Goal: Task Accomplishment & Management: Manage account settings

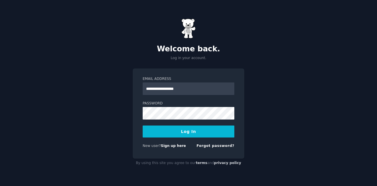
click at [203, 131] on button "Log In" at bounding box center [189, 131] width 92 height 12
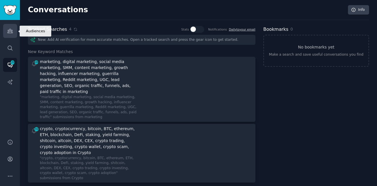
click at [9, 30] on icon "Sidebar" at bounding box center [9, 31] width 5 height 4
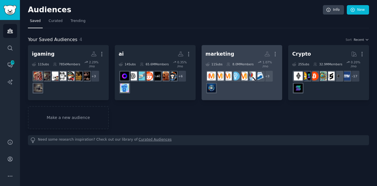
drag, startPoint x: 222, startPoint y: 54, endPoint x: 280, endPoint y: 56, distance: 58.8
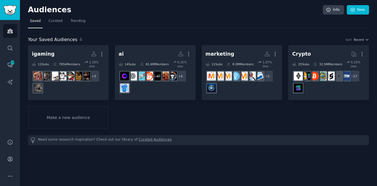
drag, startPoint x: 307, startPoint y: 54, endPoint x: 315, endPoint y: 45, distance: 12.6
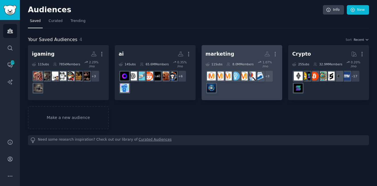
click at [220, 52] on div "marketing" at bounding box center [220, 53] width 29 height 7
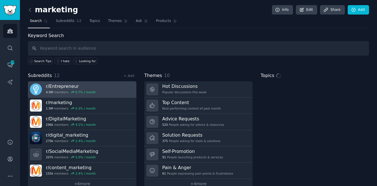
click at [56, 85] on h3 "r/ Entrepreneur" at bounding box center [71, 86] width 50 height 6
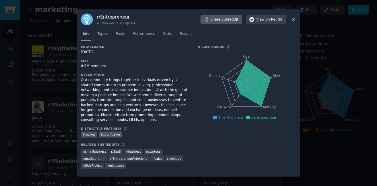
click at [234, 22] on span "Subreddit" at bounding box center [230, 19] width 17 height 5
click at [34, 62] on div at bounding box center [188, 93] width 377 height 186
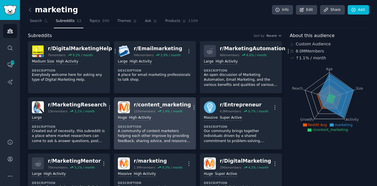
click at [149, 105] on div "r/ content_marketing" at bounding box center [162, 104] width 57 height 7
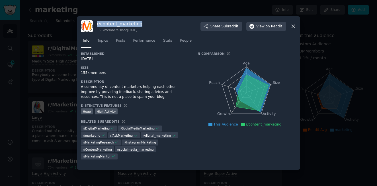
drag, startPoint x: 140, startPoint y: 24, endPoint x: 95, endPoint y: 22, distance: 44.5
click at [95, 22] on div "r/ content_marketing 155k members since 12/06/2013 Share Subreddit View on Redd…" at bounding box center [188, 26] width 215 height 12
copy h3 "r/ content_marketing"
click at [294, 26] on icon at bounding box center [293, 26] width 6 height 6
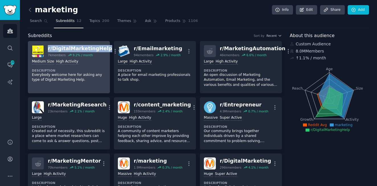
drag, startPoint x: 48, startPoint y: 47, endPoint x: 100, endPoint y: 50, distance: 52.2
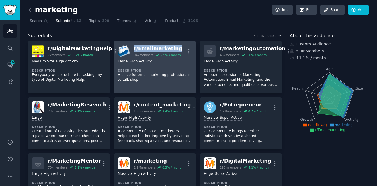
drag, startPoint x: 175, startPoint y: 47, endPoint x: 134, endPoint y: 48, distance: 41.1
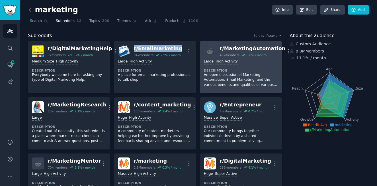
drag, startPoint x: 273, startPoint y: 48, endPoint x: 220, endPoint y: 48, distance: 53.3
click at [220, 48] on div "r/ MarketingAutomation 46k members 6.6 % / month More" at bounding box center [241, 51] width 74 height 12
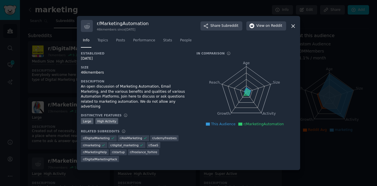
drag, startPoint x: 220, startPoint y: 48, endPoint x: 229, endPoint y: 48, distance: 8.8
click at [228, 48] on div "Info Topics Posts Performance Stats People" at bounding box center [188, 41] width 215 height 19
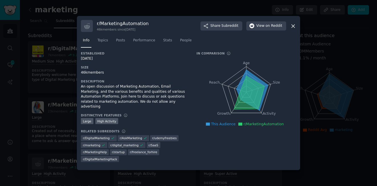
click at [135, 25] on h3 "r/ MarketingAutomation" at bounding box center [123, 24] width 52 height 6
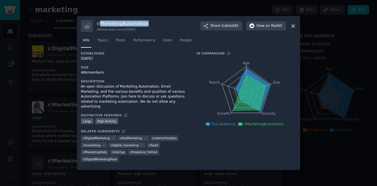
click at [135, 25] on h3 "r/ MarketingAutomation" at bounding box center [123, 24] width 52 height 6
copy h3 "r/ MarketingAutomation"
click at [296, 25] on icon at bounding box center [293, 26] width 6 height 6
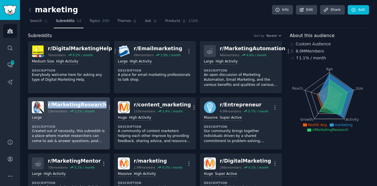
drag, startPoint x: 95, startPoint y: 103, endPoint x: 48, endPoint y: 103, distance: 47.6
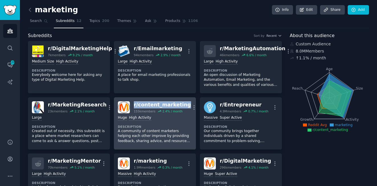
drag, startPoint x: 181, startPoint y: 104, endPoint x: 133, endPoint y: 103, distance: 48.5
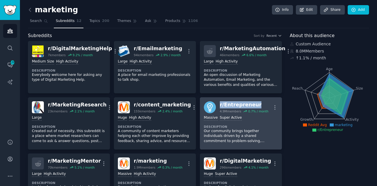
drag, startPoint x: 235, startPoint y: 104, endPoint x: 218, endPoint y: 104, distance: 16.5
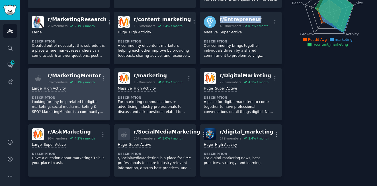
scroll to position [86, 0]
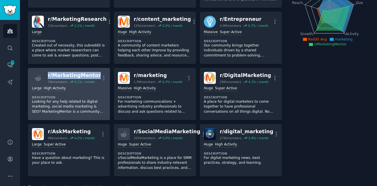
drag, startPoint x: 94, startPoint y: 74, endPoint x: 48, endPoint y: 75, distance: 45.3
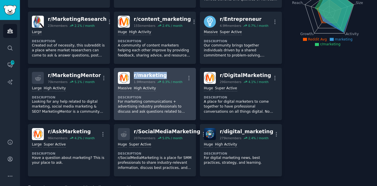
drag, startPoint x: 166, startPoint y: 74, endPoint x: 134, endPoint y: 74, distance: 31.9
copy div "r/ marketing"
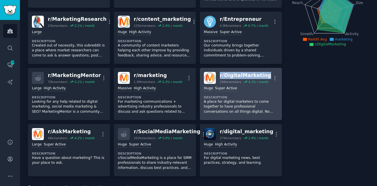
drag, startPoint x: 265, startPoint y: 73, endPoint x: 219, endPoint y: 76, distance: 45.1
copy div "r/ DigitalMarketing"
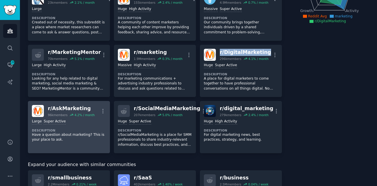
scroll to position [114, 0]
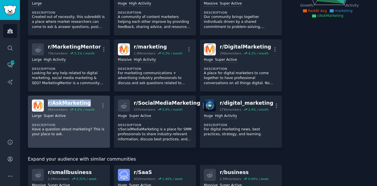
drag, startPoint x: 76, startPoint y: 103, endPoint x: 48, endPoint y: 104, distance: 27.4
copy div "r/ AskMarketing"
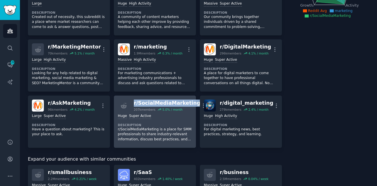
drag, startPoint x: 133, startPoint y: 102, endPoint x: 187, endPoint y: 103, distance: 53.9
copy div "r/ SocialMediaMarketing"
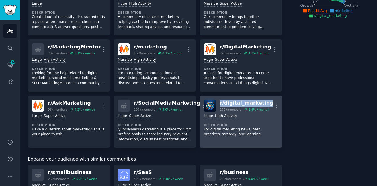
drag, startPoint x: 219, startPoint y: 103, endPoint x: 263, endPoint y: 105, distance: 43.1
copy div "r/ digital_marketing"
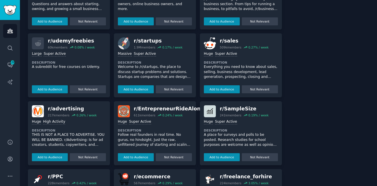
scroll to position [314, 0]
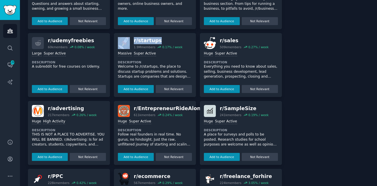
drag, startPoint x: 156, startPoint y: 39, endPoint x: 131, endPoint y: 40, distance: 25.7
click at [131, 40] on div "r/ startups 1.9M members 0.17 % / week" at bounding box center [155, 43] width 74 height 12
copy div "r/ startups"
drag, startPoint x: 234, startPoint y: 40, endPoint x: 220, endPoint y: 40, distance: 14.3
click at [220, 40] on div "r/ sales" at bounding box center [244, 40] width 49 height 7
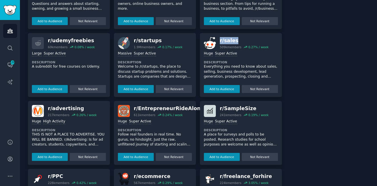
copy div "r/ sales"
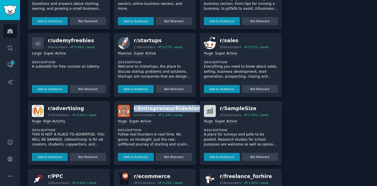
drag, startPoint x: 192, startPoint y: 109, endPoint x: 133, endPoint y: 108, distance: 59.6
click at [133, 108] on div "r/ EntrepreneurRideAlong 611k members 0.24 % / week Huge Super Active Descripti…" at bounding box center [155, 133] width 82 height 64
copy div "r/ EntrepreneurRideAlong"
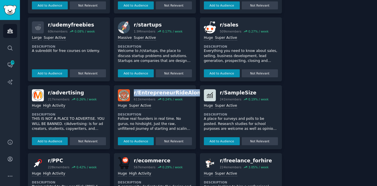
scroll to position [342, 0]
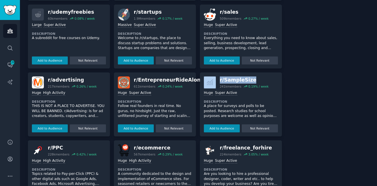
drag, startPoint x: 255, startPoint y: 78, endPoint x: 216, endPoint y: 82, distance: 39.5
click at [216, 82] on div "r/ SampleSize 241k members 0.19 % / week" at bounding box center [241, 82] width 74 height 12
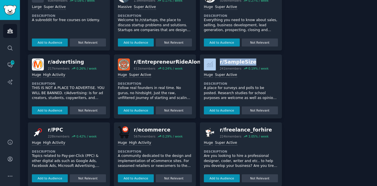
scroll to position [368, 0]
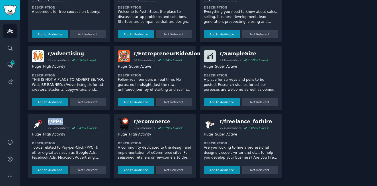
drag, startPoint x: 65, startPoint y: 120, endPoint x: 48, endPoint y: 120, distance: 17.4
click at [48, 120] on div "r/ PPC" at bounding box center [72, 121] width 49 height 7
drag, startPoint x: 165, startPoint y: 121, endPoint x: 133, endPoint y: 122, distance: 31.7
click at [134, 122] on div "r/ ecommerce" at bounding box center [158, 121] width 49 height 7
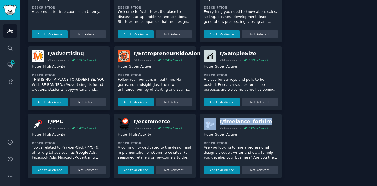
drag, startPoint x: 262, startPoint y: 120, endPoint x: 217, endPoint y: 118, distance: 45.1
click at [217, 118] on div "r/ freelance_forhire 224k members 3.05 % / week" at bounding box center [241, 124] width 74 height 12
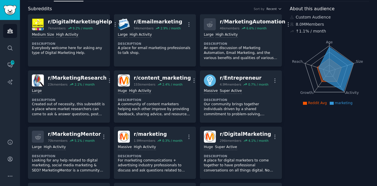
scroll to position [0, 0]
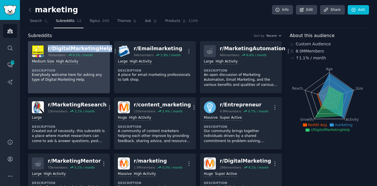
drag, startPoint x: 99, startPoint y: 47, endPoint x: 48, endPoint y: 46, distance: 50.2
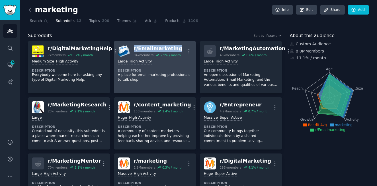
drag, startPoint x: 175, startPoint y: 48, endPoint x: 133, endPoint y: 48, distance: 41.6
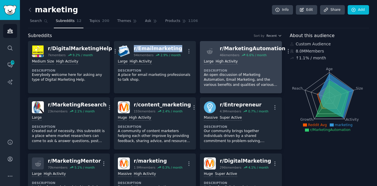
drag, startPoint x: 273, startPoint y: 47, endPoint x: 246, endPoint y: 46, distance: 26.3
click at [246, 46] on div "r/ MarketingAutomation 46k members 6.6 % / month More" at bounding box center [241, 51] width 74 height 12
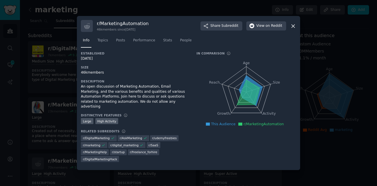
click at [292, 25] on icon at bounding box center [293, 26] width 3 height 3
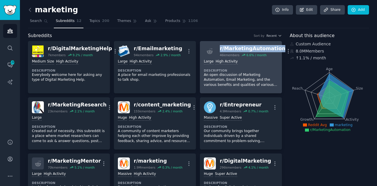
drag, startPoint x: 219, startPoint y: 48, endPoint x: 273, endPoint y: 50, distance: 53.9
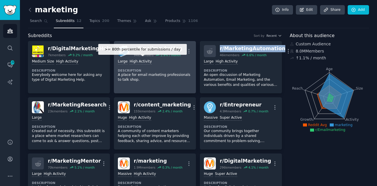
scroll to position [29, 0]
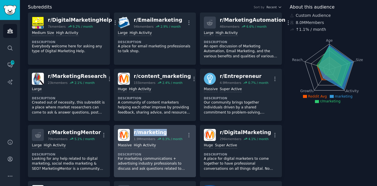
drag, startPoint x: 136, startPoint y: 133, endPoint x: 161, endPoint y: 133, distance: 25.4
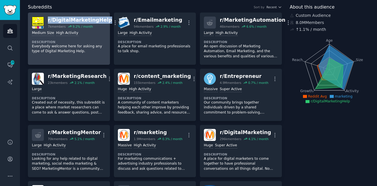
drag, startPoint x: 47, startPoint y: 19, endPoint x: 99, endPoint y: 19, distance: 52.2
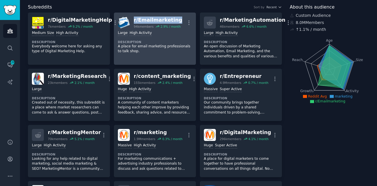
drag, startPoint x: 133, startPoint y: 19, endPoint x: 171, endPoint y: 19, distance: 38.8
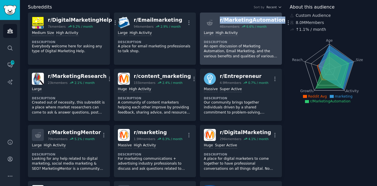
drag, startPoint x: 219, startPoint y: 20, endPoint x: 272, endPoint y: 20, distance: 53.3
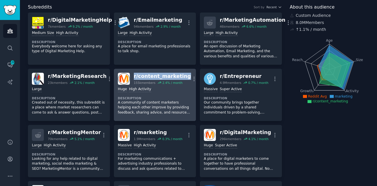
drag, startPoint x: 134, startPoint y: 76, endPoint x: 180, endPoint y: 76, distance: 46.2
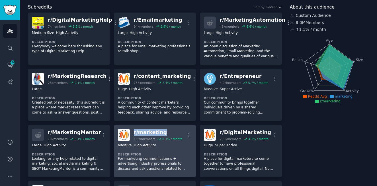
drag, startPoint x: 133, startPoint y: 132, endPoint x: 160, endPoint y: 132, distance: 27.9
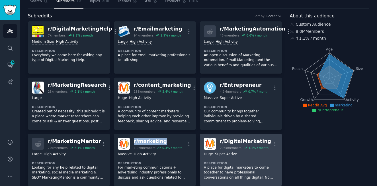
scroll to position [57, 0]
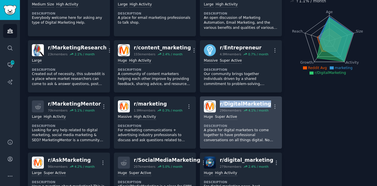
drag, startPoint x: 219, startPoint y: 104, endPoint x: 261, endPoint y: 104, distance: 42.5
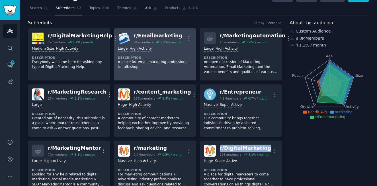
scroll to position [0, 0]
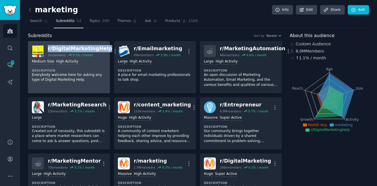
drag, startPoint x: 48, startPoint y: 49, endPoint x: 99, endPoint y: 48, distance: 51.6
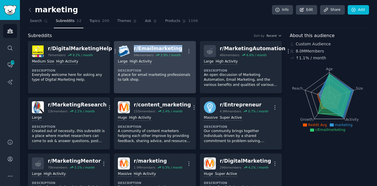
drag, startPoint x: 133, startPoint y: 47, endPoint x: 172, endPoint y: 50, distance: 39.2
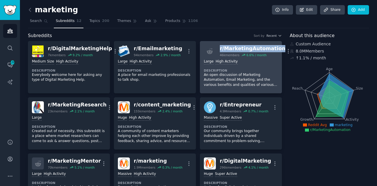
drag, startPoint x: 220, startPoint y: 49, endPoint x: 273, endPoint y: 50, distance: 53.3
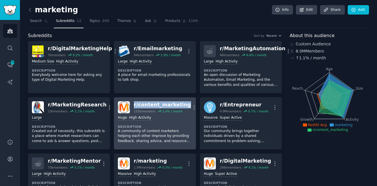
drag, startPoint x: 146, startPoint y: 104, endPoint x: 180, endPoint y: 107, distance: 34.0
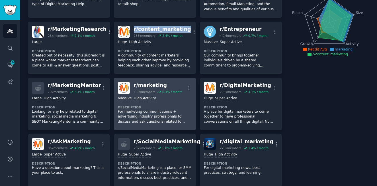
scroll to position [86, 0]
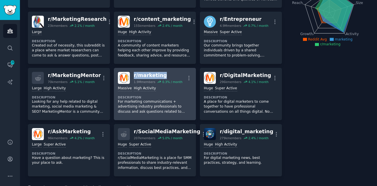
drag, startPoint x: 132, startPoint y: 75, endPoint x: 160, endPoint y: 75, distance: 27.6
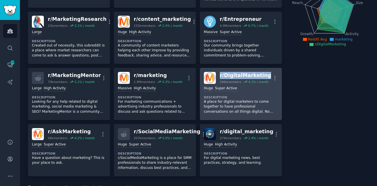
drag, startPoint x: 219, startPoint y: 77, endPoint x: 264, endPoint y: 77, distance: 45.0
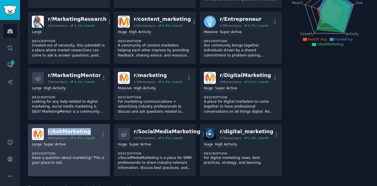
drag, startPoint x: 47, startPoint y: 131, endPoint x: 83, endPoint y: 131, distance: 35.9
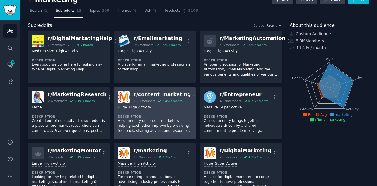
scroll to position [0, 0]
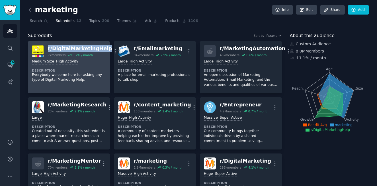
drag, startPoint x: 47, startPoint y: 49, endPoint x: 99, endPoint y: 49, distance: 52.4
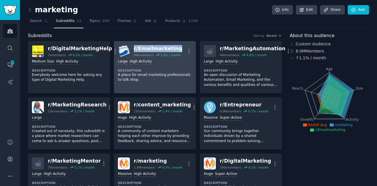
drag, startPoint x: 174, startPoint y: 48, endPoint x: 134, endPoint y: 49, distance: 39.4
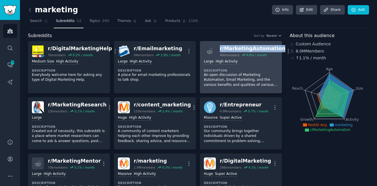
drag, startPoint x: 219, startPoint y: 48, endPoint x: 273, endPoint y: 48, distance: 53.9
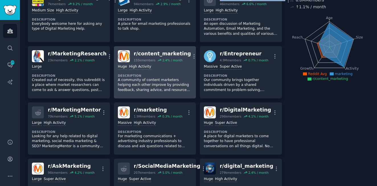
scroll to position [57, 0]
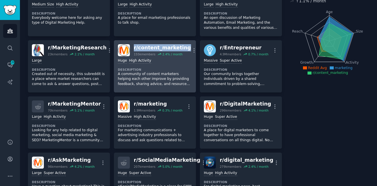
drag, startPoint x: 132, startPoint y: 47, endPoint x: 179, endPoint y: 46, distance: 47.3
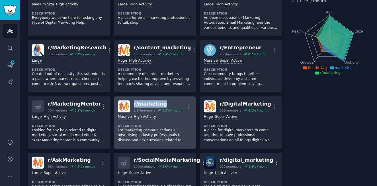
drag, startPoint x: 133, startPoint y: 103, endPoint x: 160, endPoint y: 103, distance: 26.8
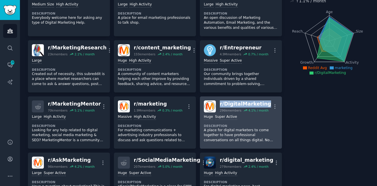
drag, startPoint x: 219, startPoint y: 103, endPoint x: 260, endPoint y: 104, distance: 41.1
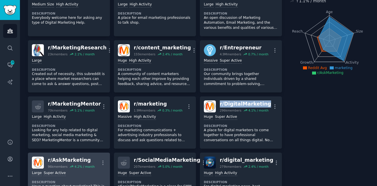
scroll to position [86, 0]
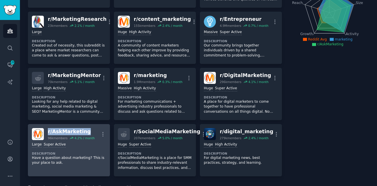
drag, startPoint x: 47, startPoint y: 130, endPoint x: 82, endPoint y: 132, distance: 35.1
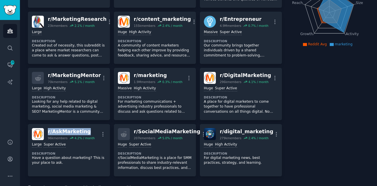
scroll to position [0, 0]
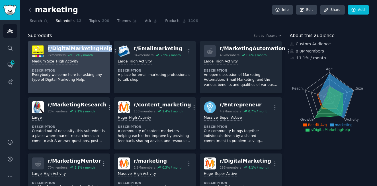
drag, startPoint x: 100, startPoint y: 47, endPoint x: 48, endPoint y: 49, distance: 51.9
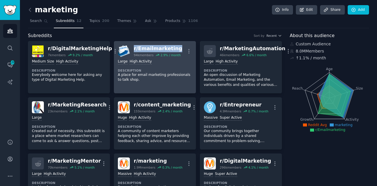
drag, startPoint x: 177, startPoint y: 46, endPoint x: 134, endPoint y: 48, distance: 43.4
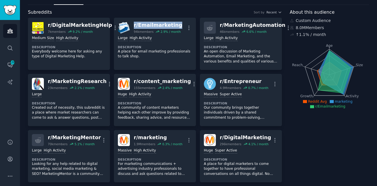
scroll to position [29, 0]
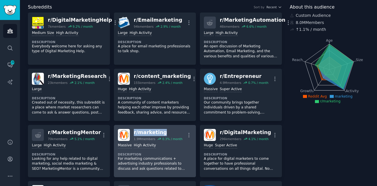
drag, startPoint x: 160, startPoint y: 132, endPoint x: 132, endPoint y: 131, distance: 28.2
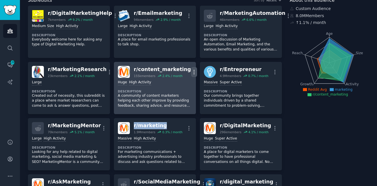
scroll to position [57, 0]
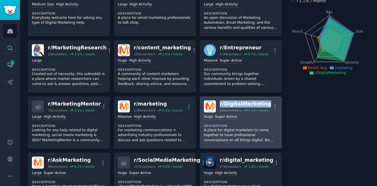
drag, startPoint x: 228, startPoint y: 103, endPoint x: 219, endPoint y: 103, distance: 8.6
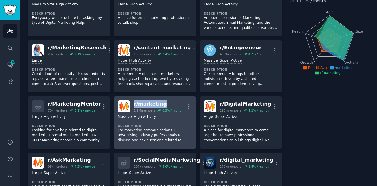
drag, startPoint x: 165, startPoint y: 103, endPoint x: 133, endPoint y: 102, distance: 32.2
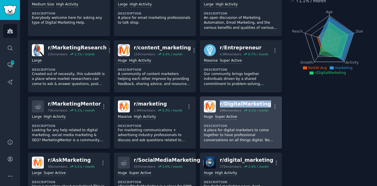
drag, startPoint x: 252, startPoint y: 105, endPoint x: 222, endPoint y: 116, distance: 32.1
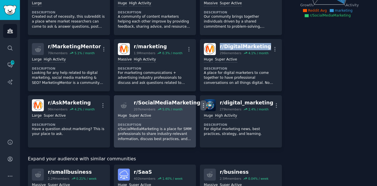
scroll to position [114, 0]
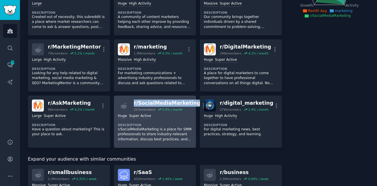
drag, startPoint x: 135, startPoint y: 104, endPoint x: 187, endPoint y: 102, distance: 51.9
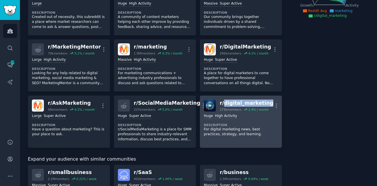
drag, startPoint x: 263, startPoint y: 102, endPoint x: 247, endPoint y: 101, distance: 16.6
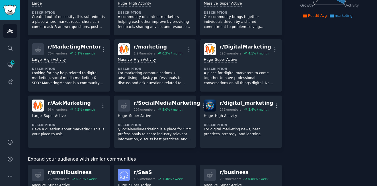
click at [304, 101] on div "About this audience Custom Audience 8.0M Members ↑ 1.1 % / month Age Size Activ…" at bounding box center [330, 175] width 80 height 514
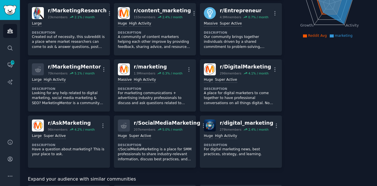
scroll to position [86, 0]
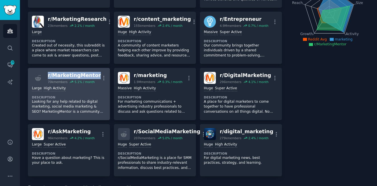
drag, startPoint x: 93, startPoint y: 75, endPoint x: 48, endPoint y: 75, distance: 44.5
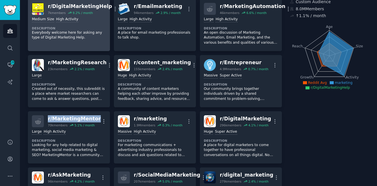
scroll to position [0, 0]
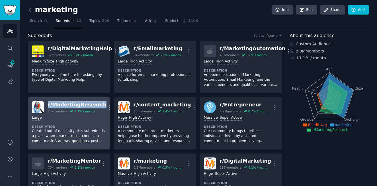
drag, startPoint x: 96, startPoint y: 105, endPoint x: 48, endPoint y: 106, distance: 47.3
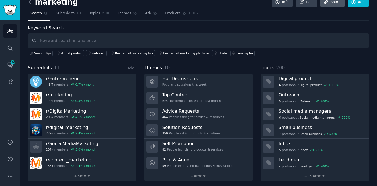
scroll to position [11, 0]
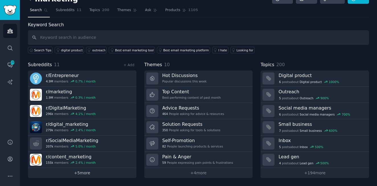
click at [97, 174] on link "+ 5 more" at bounding box center [82, 173] width 109 height 10
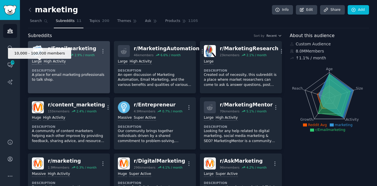
click at [38, 62] on div "Large" at bounding box center [37, 61] width 10 height 5
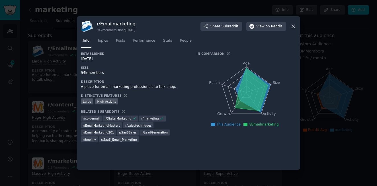
click at [337, 54] on div at bounding box center [188, 93] width 377 height 186
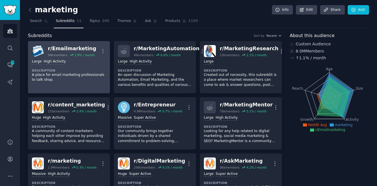
click at [41, 49] on img at bounding box center [38, 51] width 12 height 12
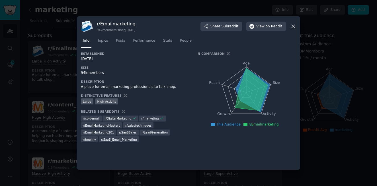
click at [337, 32] on div at bounding box center [188, 93] width 377 height 186
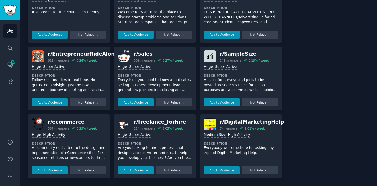
scroll to position [368, 0]
click at [221, 168] on button "Add to Audience" at bounding box center [222, 170] width 36 height 8
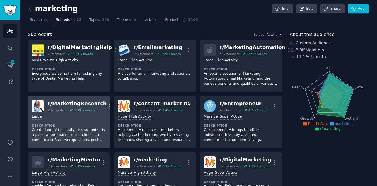
scroll to position [0, 0]
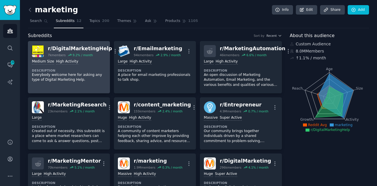
click at [61, 49] on div "r/ DigitalMarketingHelp" at bounding box center [80, 48] width 64 height 7
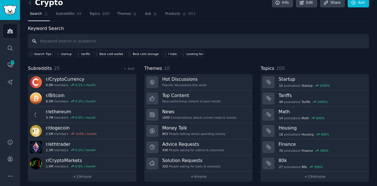
scroll to position [11, 0]
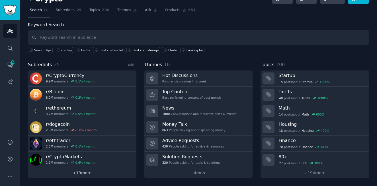
click at [99, 172] on link "+ 19 more" at bounding box center [82, 173] width 109 height 10
